Goal: Navigation & Orientation: Find specific page/section

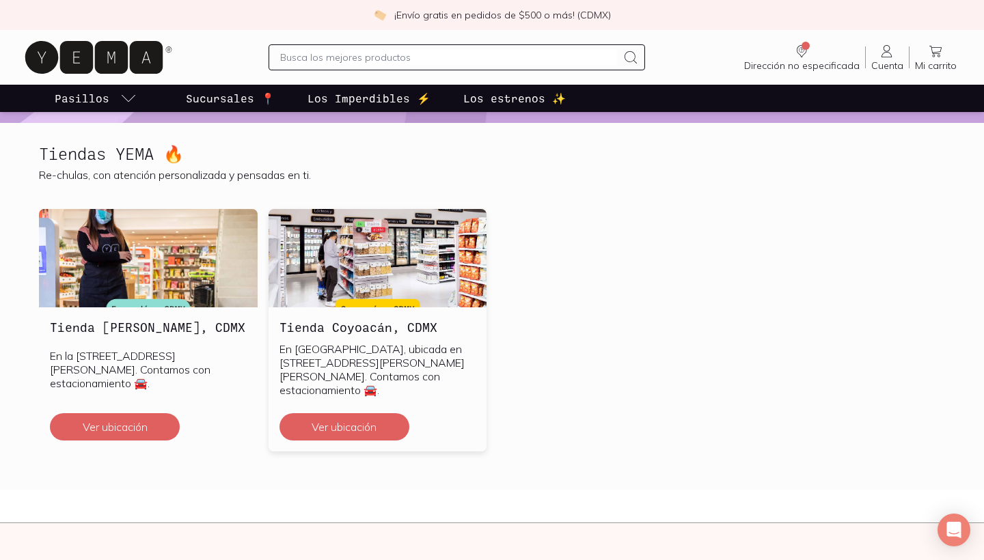
scroll to position [332, 0]
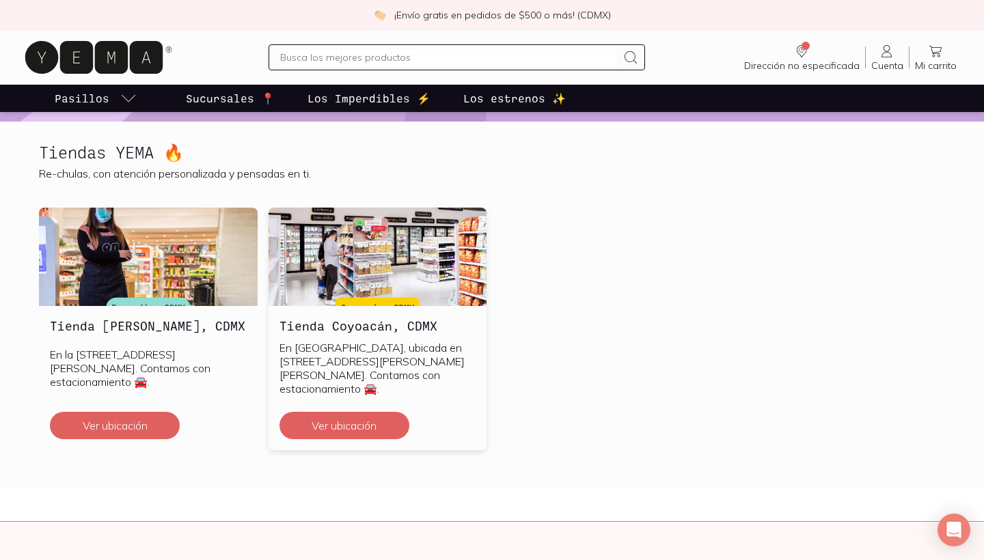
click at [329, 326] on h3 "Tienda Coyoacán, CDMX" at bounding box center [377, 326] width 197 height 18
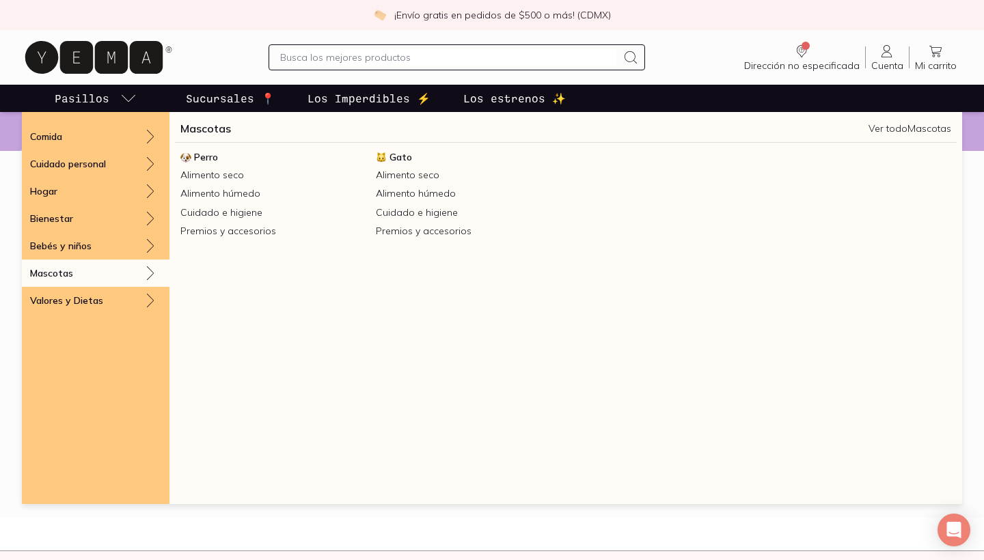
scroll to position [312, 0]
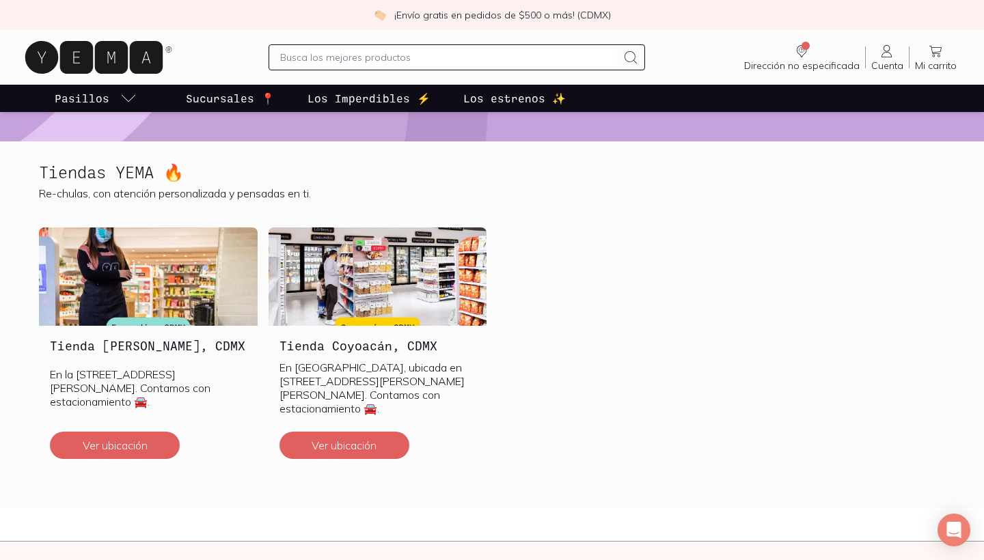
click at [0, 408] on section "Tiendas YEMA 🔥 Re-chulas, con atención personalizada y pensadas en ti. Tienda E…" at bounding box center [492, 324] width 984 height 367
click at [137, 387] on p "En la [STREET_ADDRESS][PERSON_NAME]. Contamos con estacionamiento 🚘." at bounding box center [148, 387] width 197 height 41
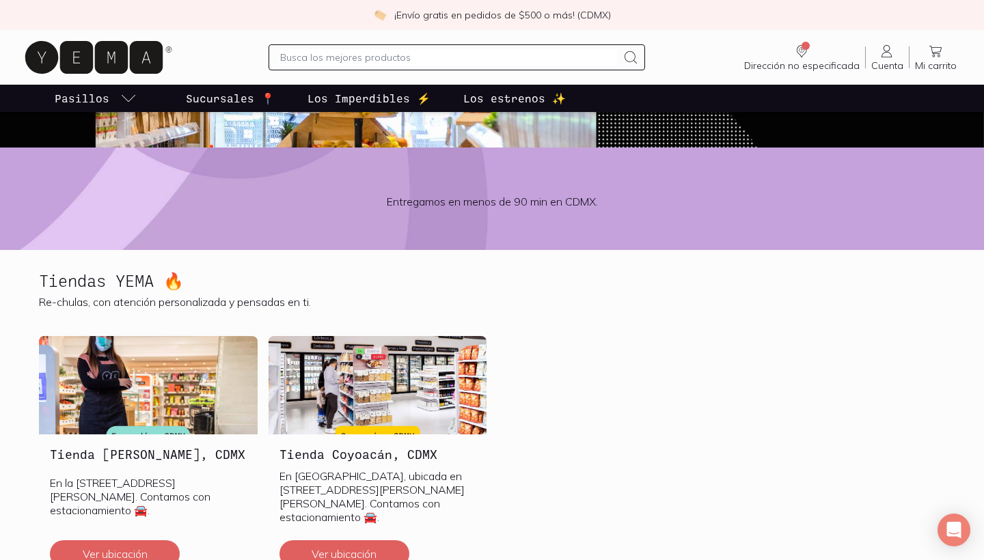
scroll to position [251, 0]
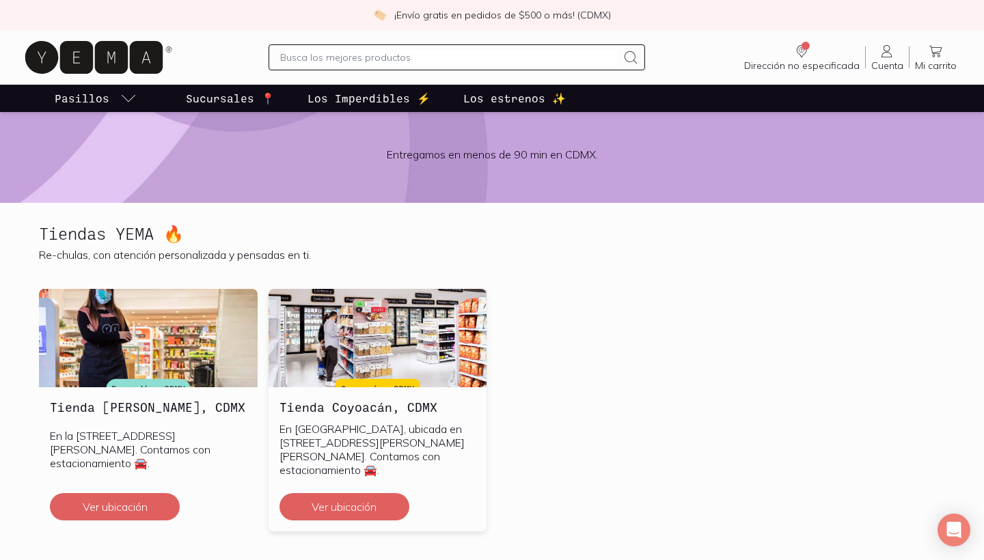
click at [333, 336] on img at bounding box center [377, 338] width 219 height 98
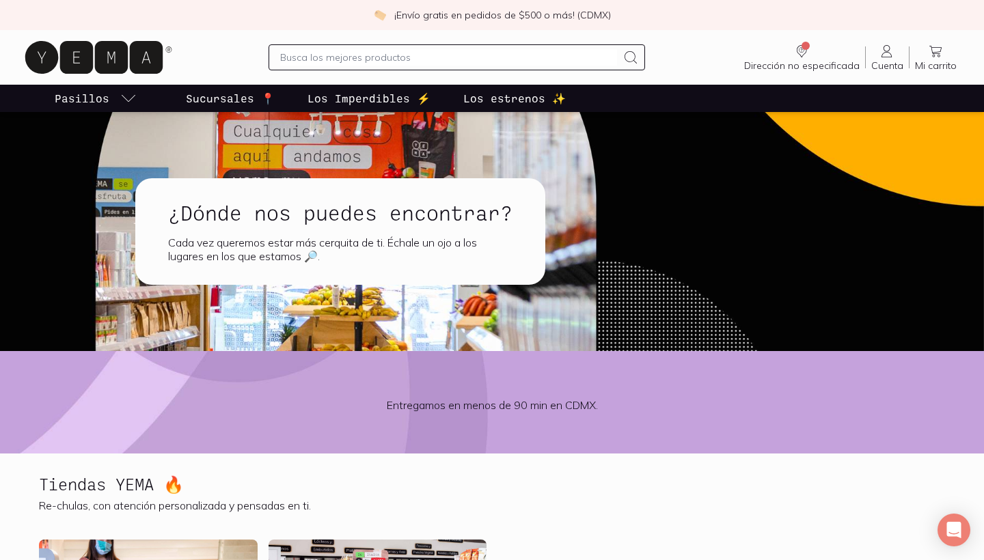
click at [223, 101] on p "Sucursales 📍" at bounding box center [230, 98] width 89 height 16
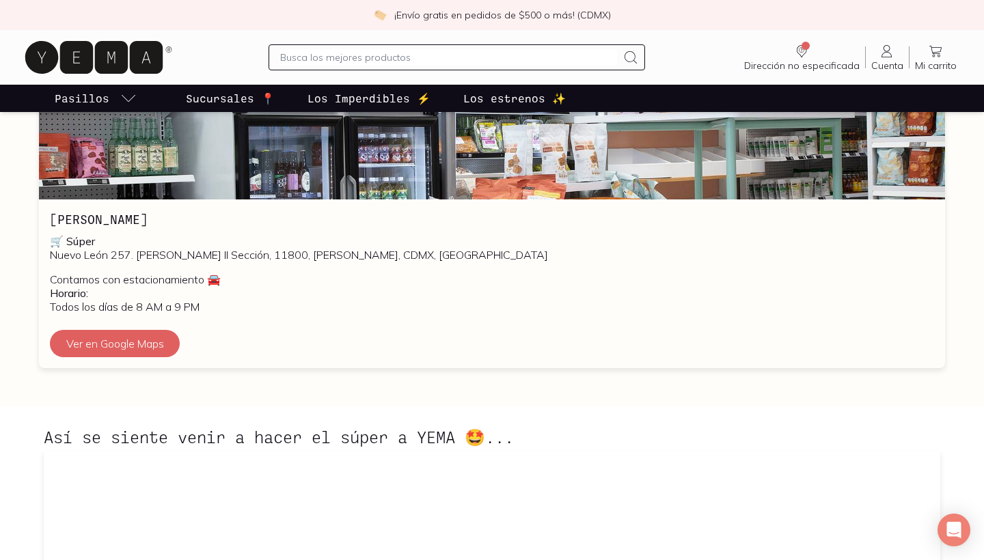
scroll to position [624, 0]
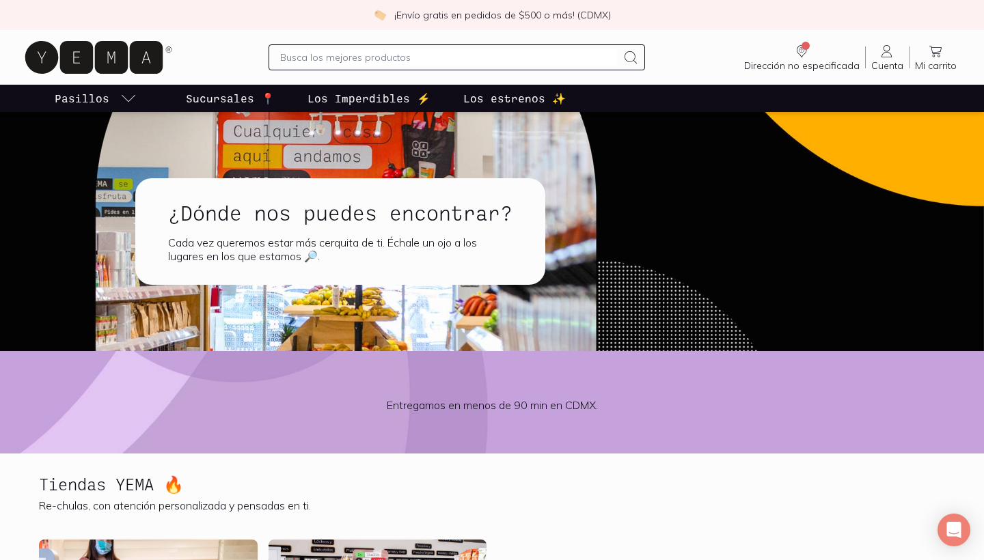
click at [195, 92] on p "Sucursales 📍" at bounding box center [230, 98] width 89 height 16
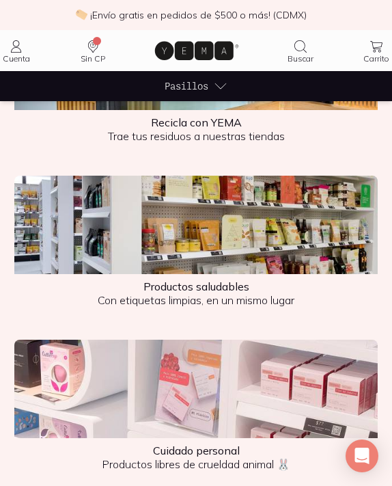
scroll to position [1626, 0]
